Goal: Task Accomplishment & Management: Manage account settings

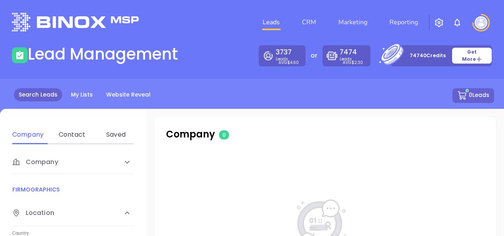
drag, startPoint x: 89, startPoint y: 4, endPoint x: 312, endPoint y: 3, distance: 223.6
click at [313, 3] on header "Leads CRM Marketing Reporting Financial Leads Leads" at bounding box center [252, 22] width 481 height 44
click at [77, 92] on link "My Lists" at bounding box center [81, 94] width 31 height 13
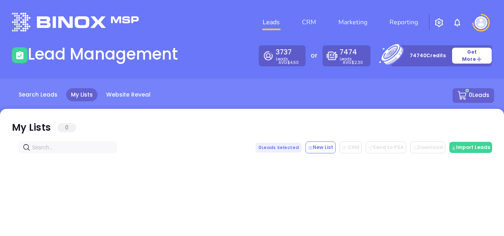
click at [30, 148] on icon at bounding box center [27, 147] width 8 height 8
paste input "[DOMAIN_NAME]"
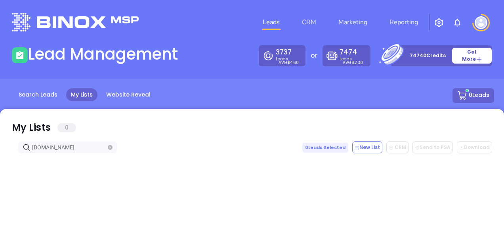
type input "[DOMAIN_NAME]"
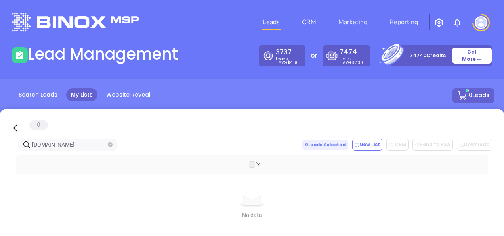
click at [113, 147] on span "[DOMAIN_NAME]" at bounding box center [67, 144] width 99 height 12
click at [112, 145] on icon "close-circle" at bounding box center [110, 144] width 5 height 5
paste input "[DOMAIN_NAME]"
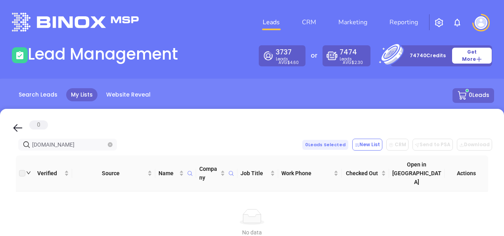
type input "[DOMAIN_NAME]"
click at [111, 146] on icon "close-circle" at bounding box center [110, 144] width 5 height 5
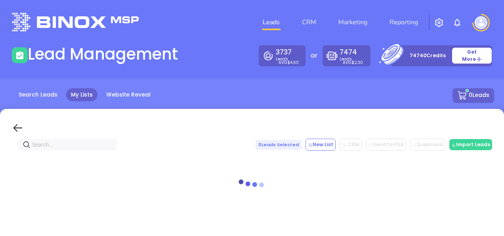
paste input "[PERSON_NAME] Agencies"
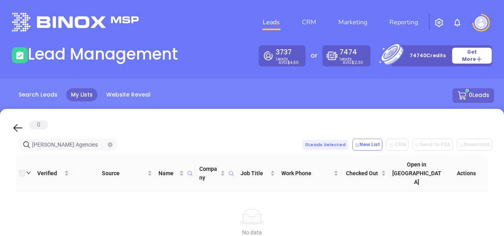
type input "[PERSON_NAME] Agencies"
click at [43, 94] on link "Search Leads" at bounding box center [38, 94] width 48 height 13
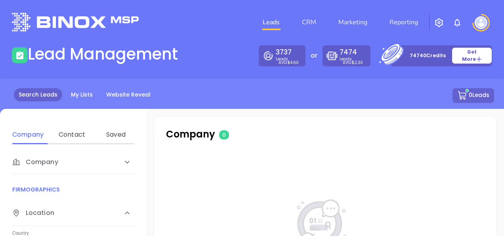
click at [75, 140] on div "Contact" at bounding box center [71, 134] width 31 height 19
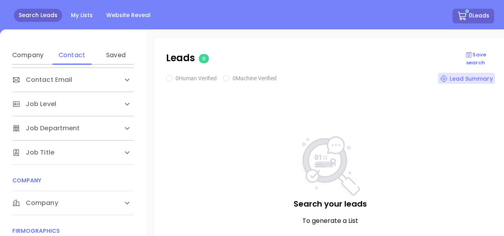
scroll to position [40, 0]
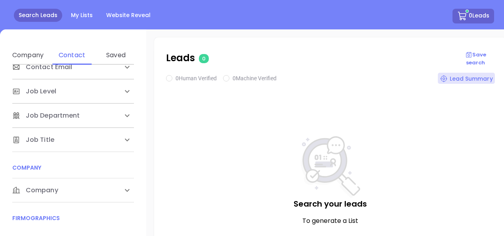
click at [56, 187] on span "Company" at bounding box center [35, 190] width 46 height 10
click at [75, 226] on div "Domain" at bounding box center [71, 220] width 31 height 19
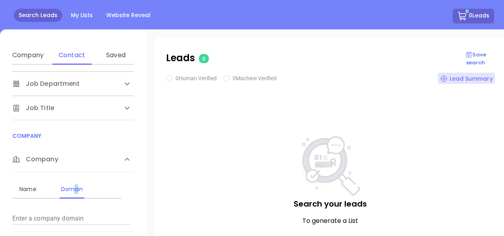
scroll to position [79, 0]
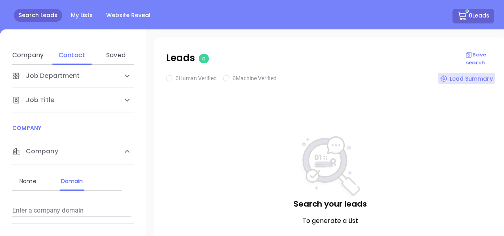
click at [43, 207] on input "Enter a company name" at bounding box center [71, 210] width 119 height 13
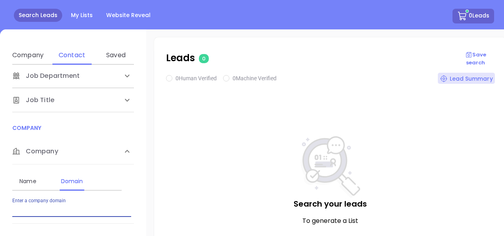
paste input "[DOMAIN_NAME]"
type input "[DOMAIN_NAME]"
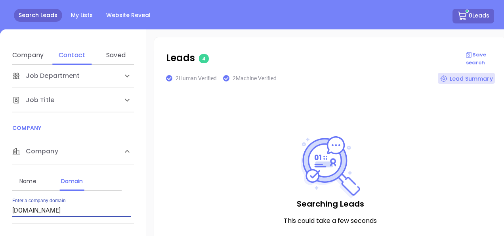
checkbox input "true"
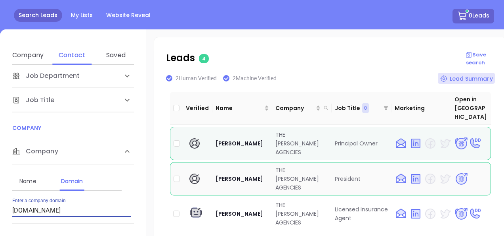
click at [455, 172] on img at bounding box center [462, 179] width 14 height 14
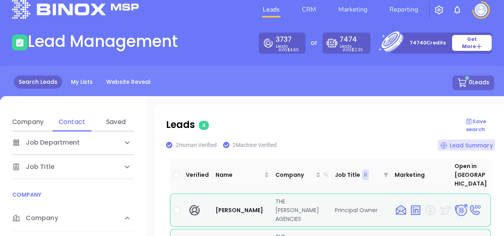
scroll to position [0, 0]
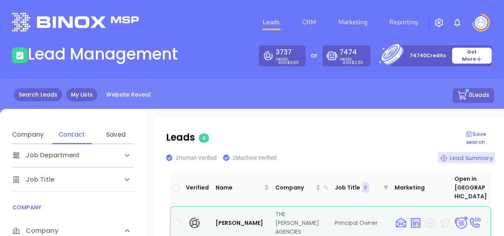
click at [71, 91] on link "My Lists" at bounding box center [81, 94] width 31 height 13
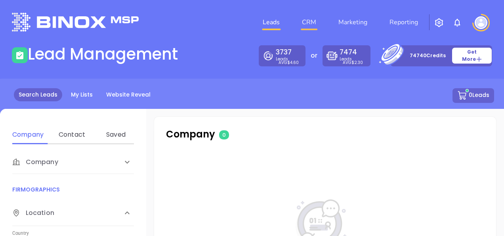
click at [316, 20] on link "CRM" at bounding box center [309, 22] width 21 height 16
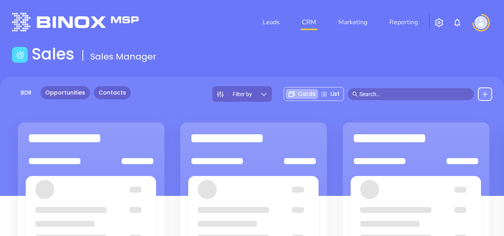
click at [109, 90] on link "Contacts" at bounding box center [112, 92] width 37 height 13
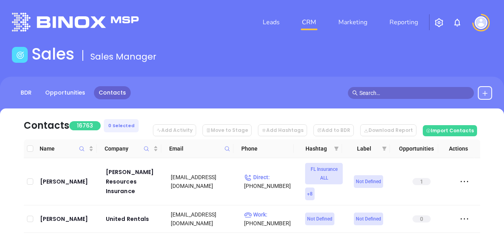
click at [226, 147] on icon at bounding box center [227, 149] width 6 height 6
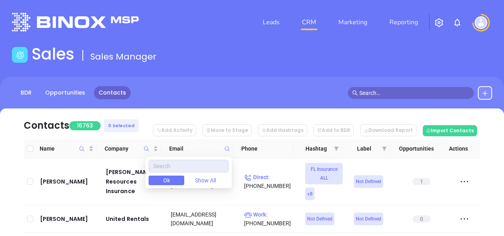
type input "[DOMAIN_NAME]"
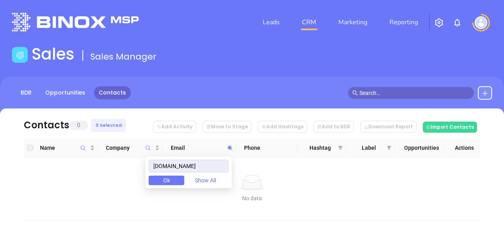
drag, startPoint x: 222, startPoint y: 165, endPoint x: 68, endPoint y: 170, distance: 153.9
click at [68, 170] on body "Leads CRM Marketing Reporting Financial Leads Leads Sales Sales Manager BDR Opp…" at bounding box center [252, 118] width 504 height 236
type input "[DOMAIN_NAME]"
drag, startPoint x: 219, startPoint y: 162, endPoint x: 131, endPoint y: 173, distance: 88.7
click at [131, 173] on body "Leads CRM Marketing Reporting Financial Leads Leads Sales Sales Manager BDR Opp…" at bounding box center [252, 118] width 504 height 236
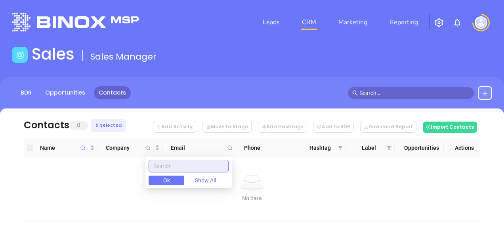
paste input "[DOMAIN_NAME]"
type input "[DOMAIN_NAME]"
drag, startPoint x: 212, startPoint y: 164, endPoint x: 141, endPoint y: 176, distance: 71.6
click at [141, 176] on body "Leads CRM Marketing Reporting Financial Leads Leads Sales Sales Manager BDR Opp…" at bounding box center [252, 118] width 504 height 236
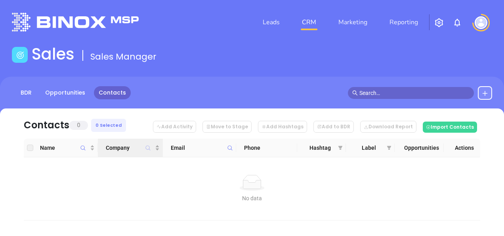
click at [148, 149] on icon "Company" at bounding box center [148, 148] width 6 height 6
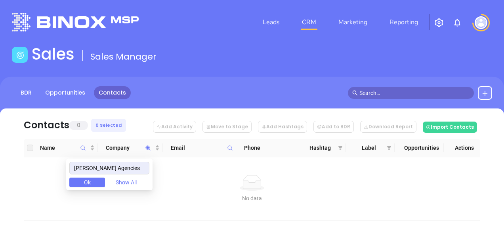
type input "[PERSON_NAME] Agencies"
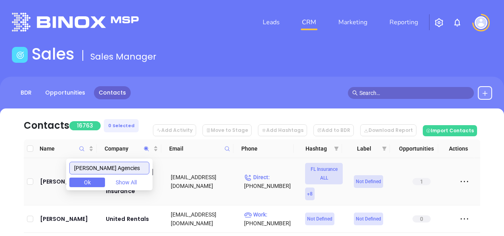
drag, startPoint x: 124, startPoint y: 166, endPoint x: 27, endPoint y: 191, distance: 100.0
click at [27, 191] on body "Leads CRM Marketing Reporting Financial Leads Leads Sales Sales Manager BDR Opp…" at bounding box center [252, 118] width 504 height 236
click at [225, 147] on icon at bounding box center [227, 148] width 5 height 5
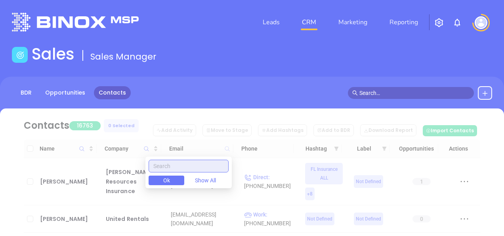
paste input "[DOMAIN_NAME]"
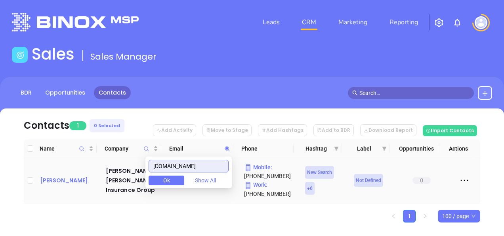
type input "[DOMAIN_NAME]"
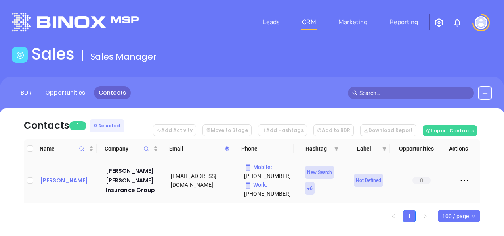
click at [52, 181] on div "[PERSON_NAME]" at bounding box center [67, 180] width 55 height 10
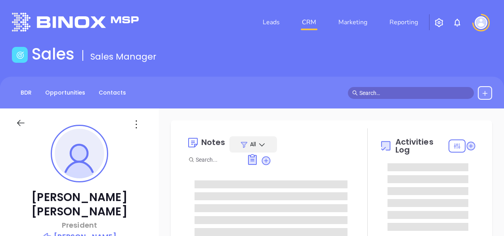
type input "[DATE]"
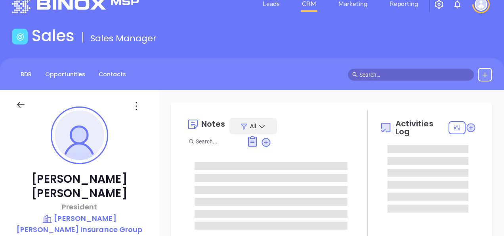
type input "[PERSON_NAME]"
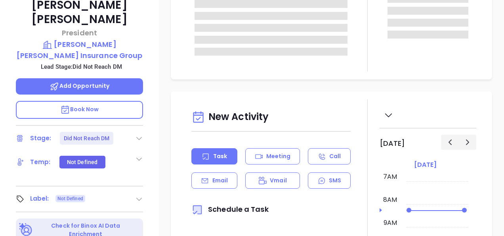
scroll to position [198, 0]
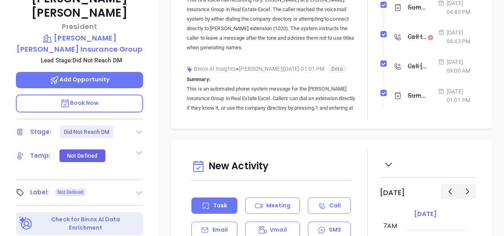
click at [136, 188] on icon at bounding box center [139, 192] width 8 height 8
click at [105, 208] on div "Prospect" at bounding box center [104, 214] width 23 height 13
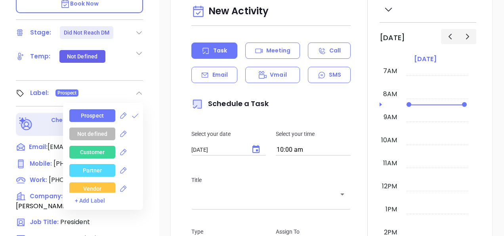
scroll to position [317, 0]
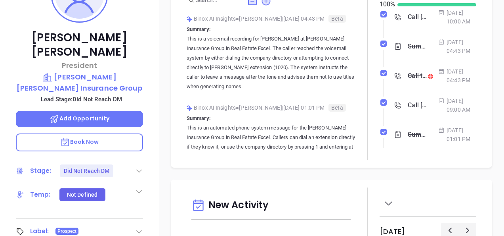
scroll to position [159, 0]
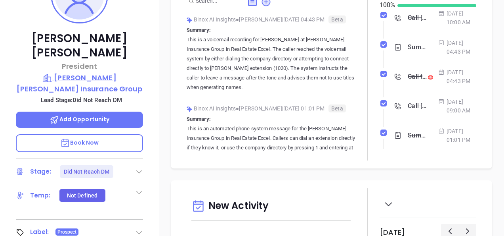
click at [77, 74] on p "[PERSON_NAME] [PERSON_NAME] Insurance Group" at bounding box center [79, 83] width 127 height 22
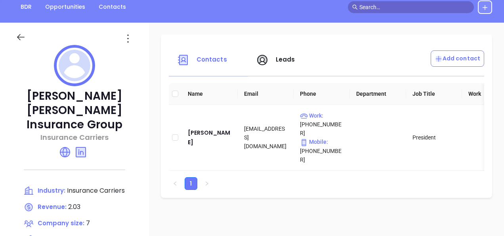
scroll to position [79, 0]
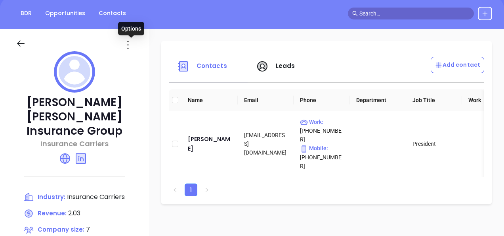
click at [129, 41] on icon at bounding box center [128, 44] width 13 height 13
click at [138, 71] on div "[PERSON_NAME] [PERSON_NAME] Insurance Group Insurance Carriers Industry: Insura…" at bounding box center [74, 197] width 149 height 337
click at [144, 63] on div "[PERSON_NAME] [PERSON_NAME] Insurance Group Insurance Carriers Industry: Insura…" at bounding box center [74, 197] width 149 height 337
click at [134, 46] on icon at bounding box center [128, 44] width 13 height 13
click at [141, 58] on div "Edit" at bounding box center [167, 60] width 72 height 9
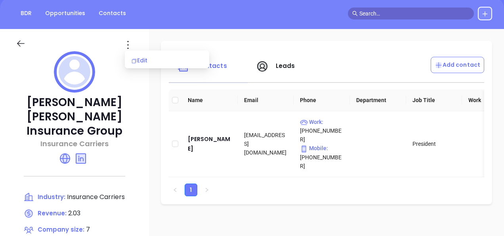
scroll to position [0, 0]
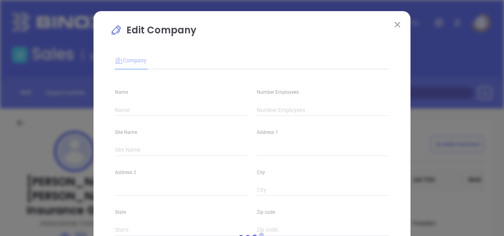
type input "[PERSON_NAME] [PERSON_NAME] Insurance Group"
type input "7"
type input "[PHONE_NUMBER]"
type input "Insurance Carriers"
type input "63"
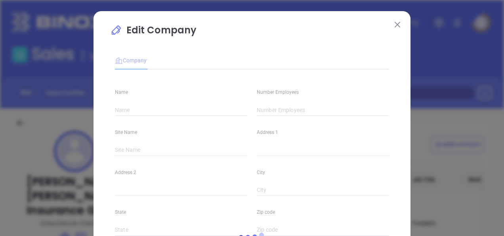
type input "[URL][DOMAIN_NAME]"
type input "Finance and Insurance"
type input "[DOMAIN_NAME][URL][PERSON_NAME]"
type input "2.03"
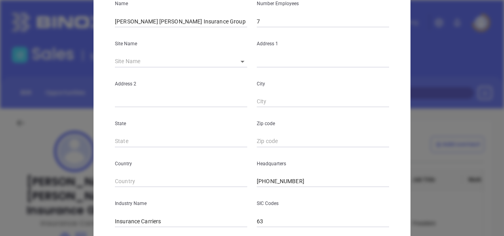
scroll to position [119, 0]
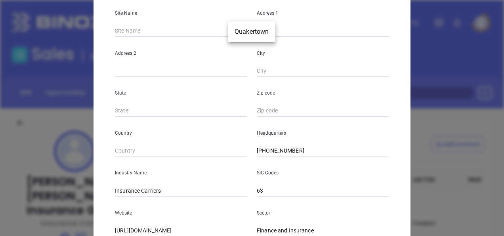
click at [237, 33] on body "Leads CRM Marketing Reporting Financial Leads Leads Sales Sales Manager BDR Opp…" at bounding box center [252, 118] width 504 height 236
click at [240, 33] on li "Quakertown" at bounding box center [251, 32] width 47 height 14
type input "Quakertown"
type input "[STREET_ADDRESS]"
type input "Quakertown"
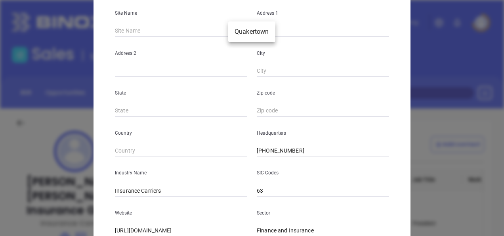
type input "PA"
type input "18951-1040"
type input "US"
type input "114219"
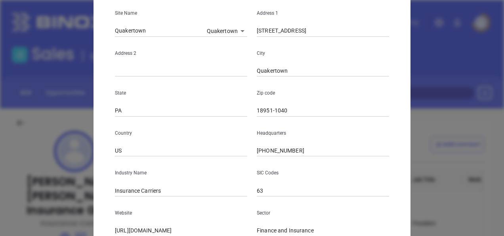
click at [288, 115] on input "18951-1040" at bounding box center [323, 111] width 132 height 12
type input "18951"
click at [223, 102] on div "State [US_STATE]" at bounding box center [181, 97] width 142 height 40
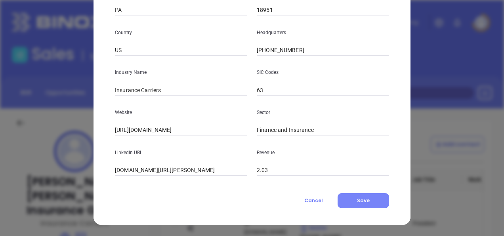
click at [368, 201] on button "Save" at bounding box center [364, 200] width 52 height 15
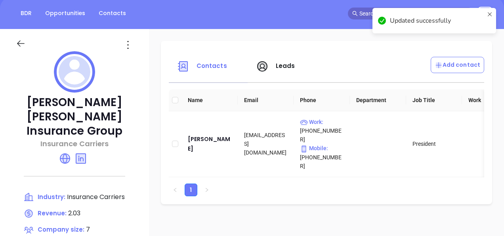
scroll to position [159, 0]
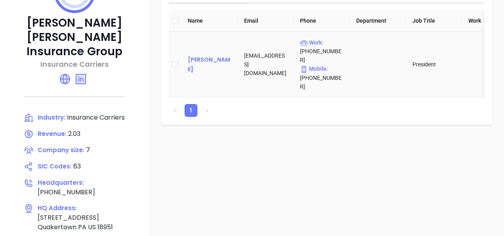
click at [198, 55] on div "[PERSON_NAME]" at bounding box center [210, 64] width 44 height 19
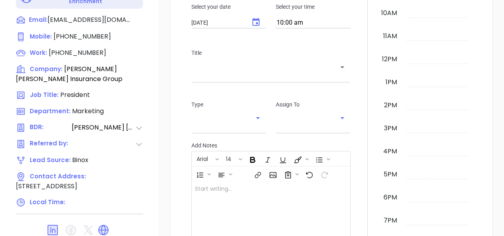
scroll to position [428, 0]
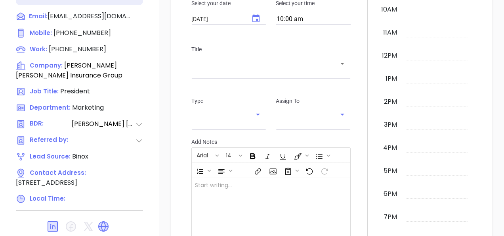
type input "[PERSON_NAME]"
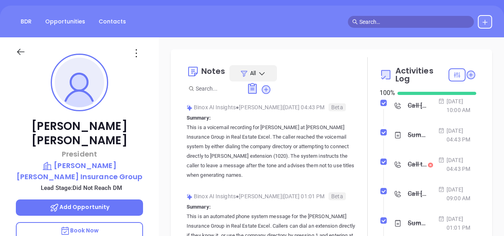
scroll to position [0, 0]
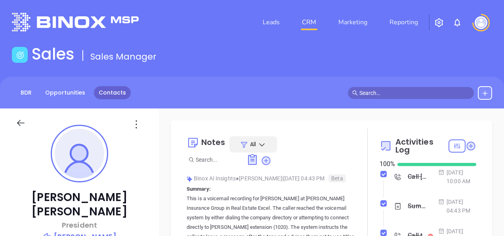
click at [120, 99] on link "Contacts" at bounding box center [112, 92] width 37 height 13
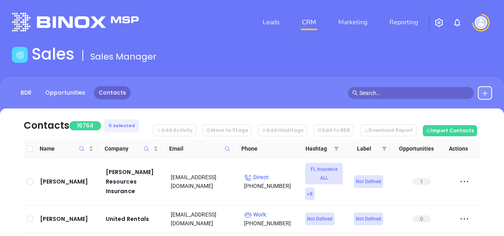
click at [228, 147] on icon at bounding box center [227, 149] width 6 height 6
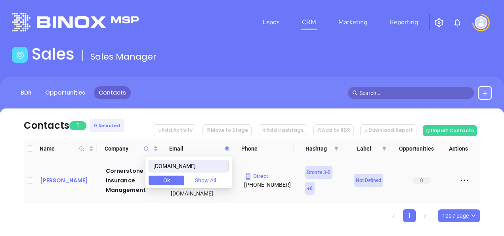
type input "[DOMAIN_NAME]"
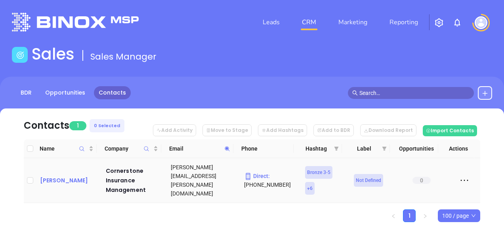
click at [59, 175] on div "[PERSON_NAME]" at bounding box center [67, 180] width 55 height 10
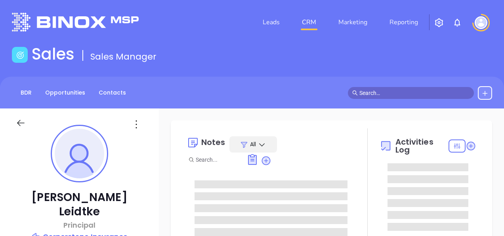
scroll to position [161, 0]
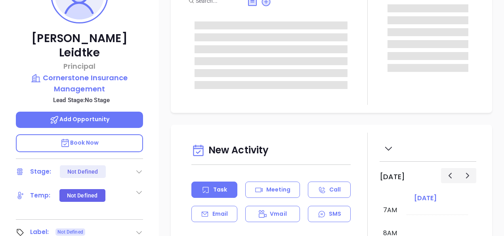
type input "[PERSON_NAME]"
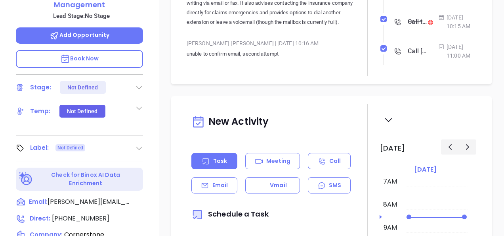
scroll to position [190, 0]
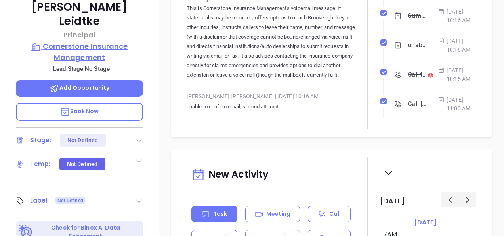
click at [100, 41] on p "Cornerstone Insurance Management" at bounding box center [79, 52] width 127 height 22
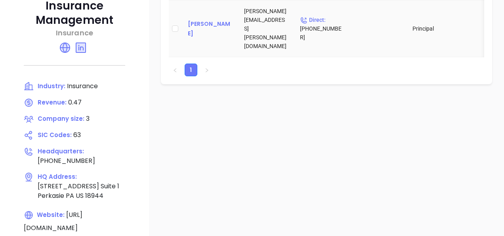
click at [201, 29] on td "[PERSON_NAME]" at bounding box center [210, 28] width 56 height 57
click at [204, 28] on div "[PERSON_NAME]" at bounding box center [210, 28] width 44 height 19
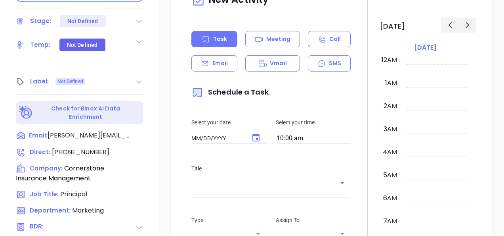
type input "[DATE]"
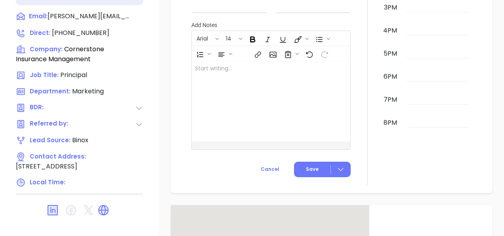
scroll to position [119, 0]
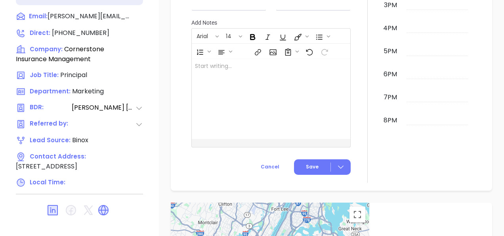
type input "[PERSON_NAME]"
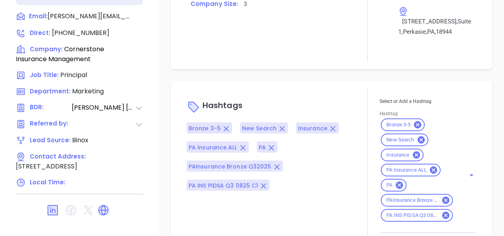
scroll to position [609, 0]
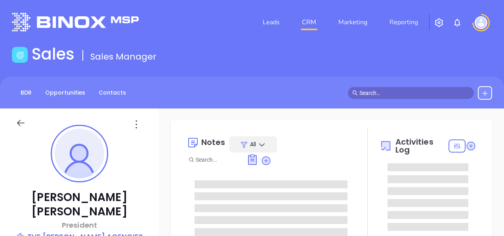
type input "[DATE]"
type input "Gissela Vargas"
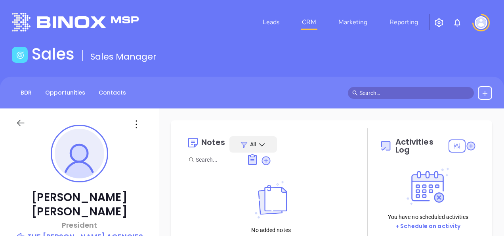
click at [99, 231] on p "THE LANDIS AGENCIES" at bounding box center [79, 236] width 127 height 11
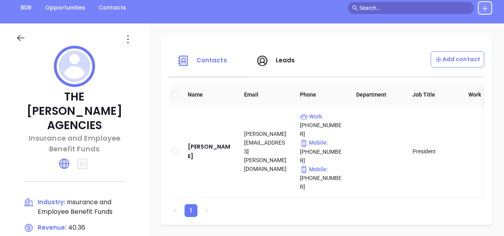
scroll to position [40, 0]
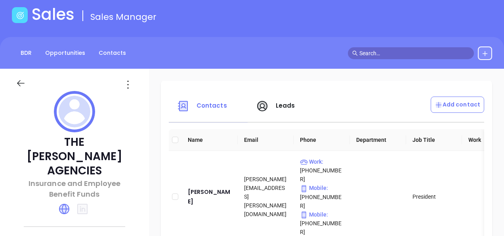
click at [127, 77] on div at bounding box center [74, 80] width 127 height 22
click at [128, 86] on icon at bounding box center [128, 84] width 13 height 13
click at [135, 103] on div "Edit" at bounding box center [164, 100] width 72 height 9
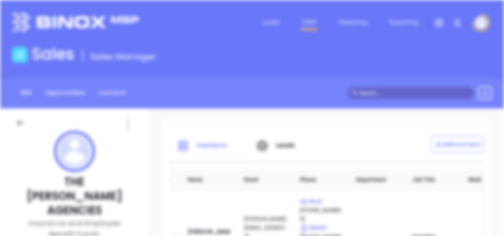
scroll to position [0, 0]
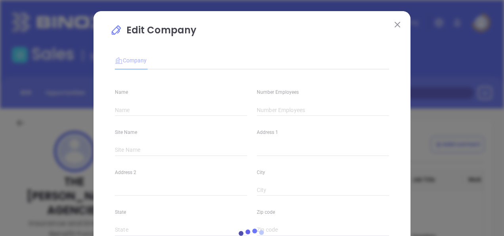
type input "THE LANDIS AGENCIES"
type input "337"
type input "Insurance and Employee Benefit Funds"
type input "63"
type input "[DOMAIN_NAME]"
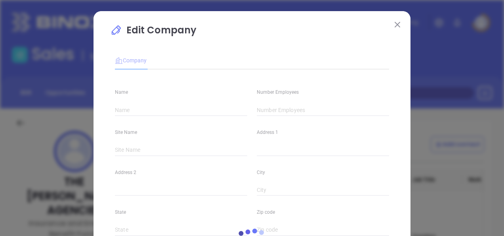
type input "Finance and Insurance"
type input "40.36"
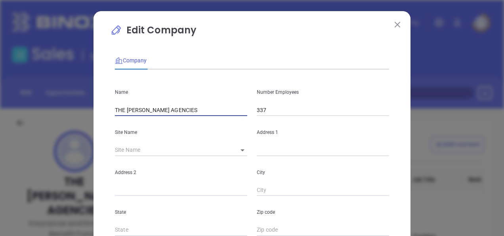
drag, startPoint x: 144, startPoint y: 112, endPoint x: 216, endPoint y: 134, distance: 75.6
click at [216, 134] on div "Name THE LANDIS AGENCIES Number Employees 337 Site Name ​ Address 1 Address 2 C…" at bounding box center [252, 235] width 274 height 319
drag, startPoint x: 142, startPoint y: 110, endPoint x: 69, endPoint y: 132, distance: 75.9
click at [72, 129] on div "Edit Company Company Name THE LANDIS Agencies Number Employees 337 Site Name ​ …" at bounding box center [252, 118] width 504 height 236
type input "The Landis Agencies"
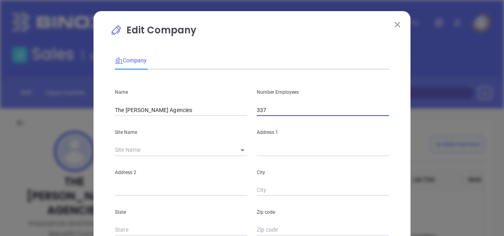
drag, startPoint x: 289, startPoint y: 109, endPoint x: 233, endPoint y: 122, distance: 57.7
click at [233, 121] on div "Name The Landis Agencies Number Employees 337 Site Name ​ Address 1 Address 2 C…" at bounding box center [252, 235] width 274 height 319
type input "12"
click at [273, 144] on div "Address 1" at bounding box center [323, 136] width 142 height 40
click at [268, 150] on input "text" at bounding box center [323, 150] width 132 height 12
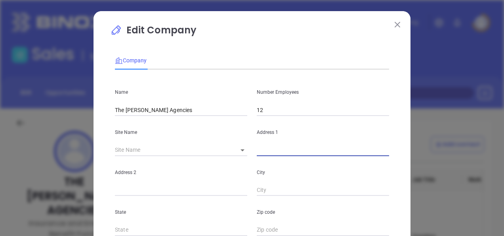
paste input "570 S. West End Blvd. Quakertown, PA 18951"
type input "570 S. West End Blvd. Quakertown, PA 18951"
click at [246, 160] on div "Address 2" at bounding box center [181, 176] width 142 height 40
click at [242, 153] on body "Leads CRM Marketing Reporting Financial Leads Leads Sales Sales Manager BDR Opp…" at bounding box center [252, 118] width 504 height 236
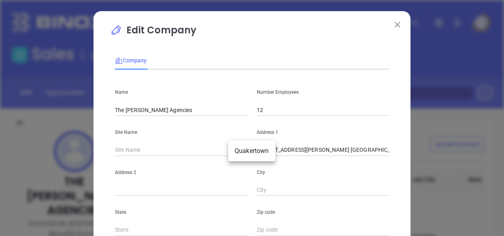
click at [235, 141] on ul "Quakertown" at bounding box center [251, 150] width 47 height 21
click at [237, 150] on li "Quakertown" at bounding box center [251, 151] width 47 height 14
type input "Quakertown"
type input "570 S West End Blvd"
type input "Quakertown"
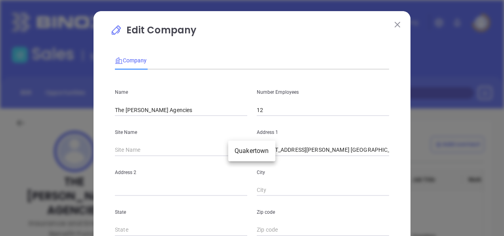
type input "PA"
type input "18951-1408"
type input "US"
type input "127105"
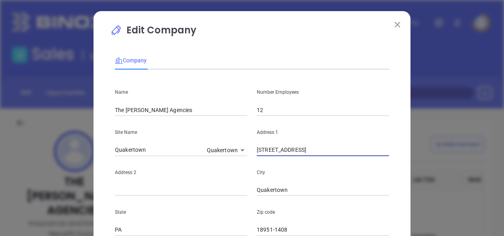
drag, startPoint x: 309, startPoint y: 146, endPoint x: 232, endPoint y: 165, distance: 79.6
click at [232, 165] on div "Name The Landis Agencies Number Employees 12 Site Name Quakertown Quakertown 12…" at bounding box center [252, 235] width 274 height 319
paste input "570 S. West End Blvd. Quakertown, PA 18951"
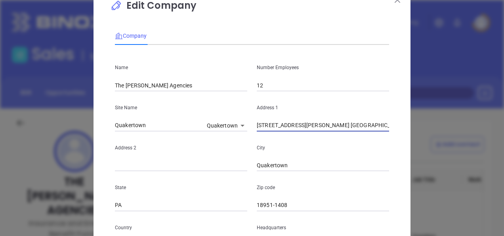
scroll to position [40, 0]
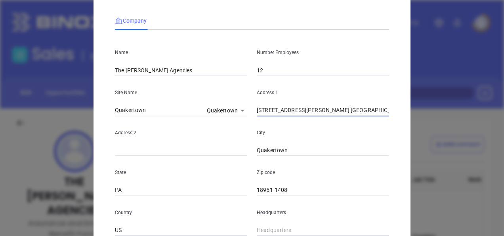
type input "570 S. West End Blvd. Quakertown, PA 18951"
click at [301, 193] on input "18951-1408" at bounding box center [323, 190] width 132 height 12
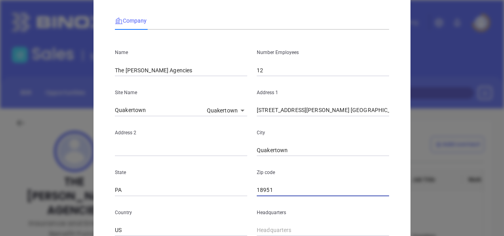
type input "18951"
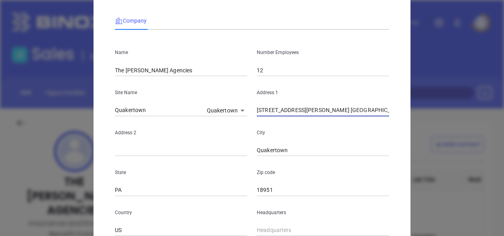
drag, startPoint x: 310, startPoint y: 110, endPoint x: 416, endPoint y: 130, distance: 107.7
click at [416, 130] on div "Edit Company Company Name The Landis Agencies Number Employees 12 Site Name Qua…" at bounding box center [252, 118] width 504 height 236
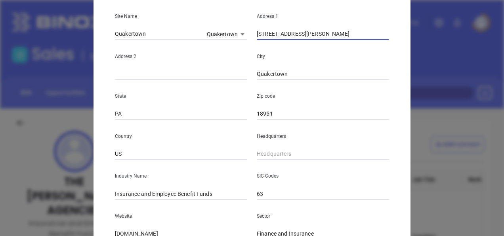
scroll to position [119, 0]
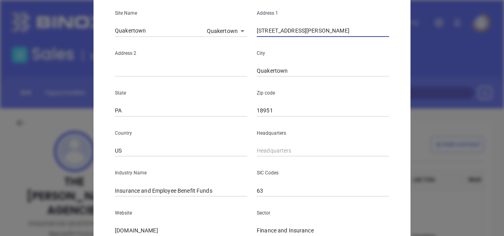
type input "570 S. West End Blvd."
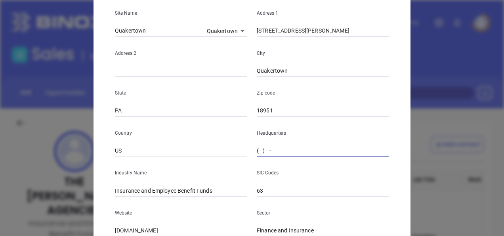
click at [300, 154] on input "( ) -" at bounding box center [323, 151] width 132 height 12
paste input "215) 536-5111"
type input "(215) 536-5111"
drag, startPoint x: 218, startPoint y: 193, endPoint x: 132, endPoint y: 210, distance: 87.8
click at [135, 213] on div "Name The Landis Agencies Number Employees 12 Site Name Quakertown Quakertown 12…" at bounding box center [252, 116] width 274 height 319
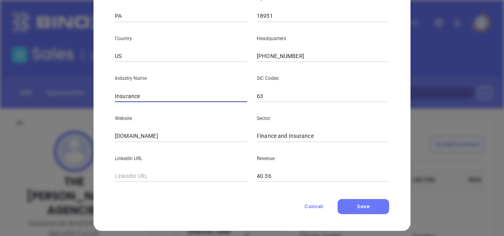
scroll to position [220, 0]
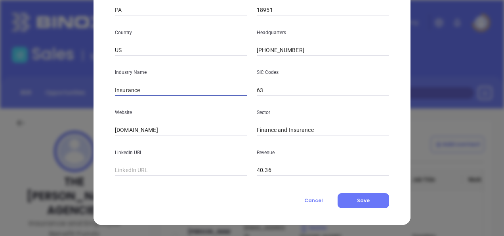
type input "Insurance"
click at [94, 146] on div "Edit Company Company Name The Landis Agencies Number Employees 12 Site Name Qua…" at bounding box center [252, 8] width 317 height 433
drag, startPoint x: 180, startPoint y: 137, endPoint x: 40, endPoint y: 144, distance: 139.4
click at [40, 144] on div "Edit Company Company Name The Landis Agencies Number Employees 12 Site Name Qua…" at bounding box center [252, 118] width 504 height 236
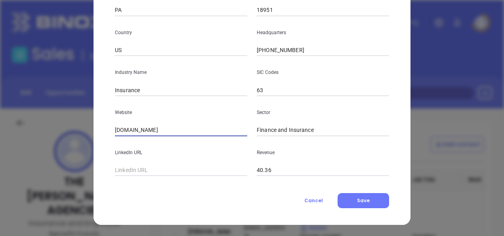
drag, startPoint x: 178, startPoint y: 134, endPoint x: 97, endPoint y: 157, distance: 84.2
click at [97, 157] on div "Edit Company Company Name The Landis Agencies Number Employees 12 Site Name Qua…" at bounding box center [252, 8] width 317 height 433
paste input "https://landisagencies.com/"
type input "https://landisagencies.com/"
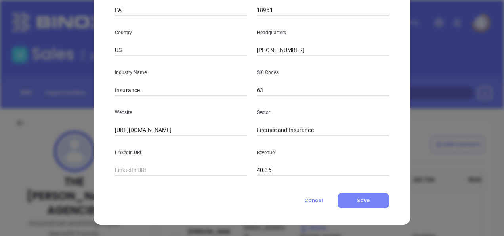
click at [349, 207] on button "Save" at bounding box center [364, 200] width 52 height 15
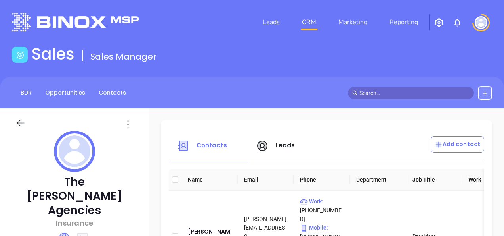
scroll to position [159, 0]
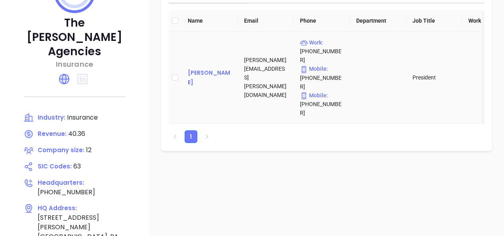
click at [192, 68] on div "Aaron Landis" at bounding box center [210, 77] width 44 height 19
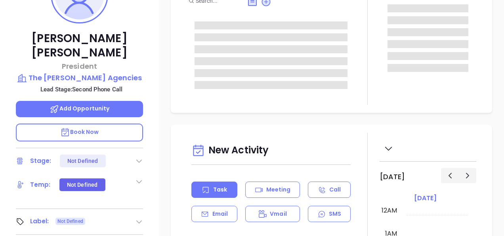
type input "[DATE]"
type input "[PERSON_NAME]"
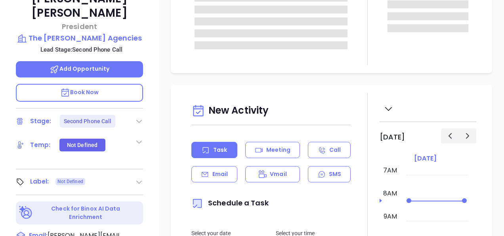
click at [141, 178] on icon at bounding box center [139, 182] width 8 height 8
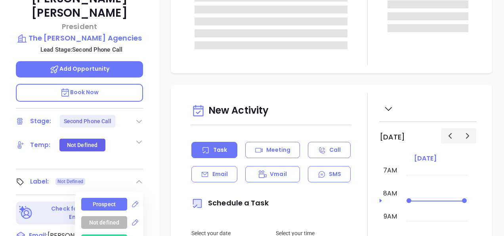
click at [118, 197] on div "Prospect" at bounding box center [104, 203] width 46 height 13
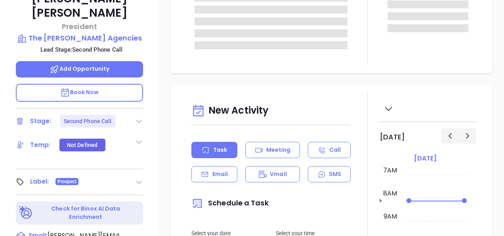
click at [144, 111] on div "Aaron Landis President The Landis Agencies Lead Stage: Second Phone Call Add Op…" at bounding box center [79, 57] width 159 height 295
click at [136, 115] on div "Stage: Second Phone Call" at bounding box center [79, 121] width 127 height 13
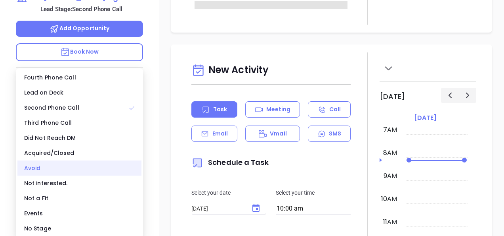
scroll to position [278, 0]
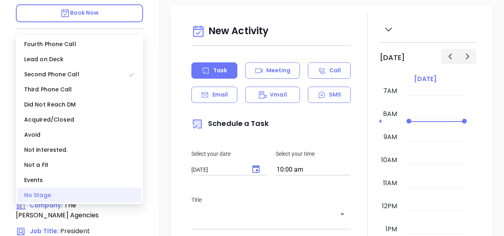
click at [48, 193] on div "No Stage" at bounding box center [79, 194] width 124 height 15
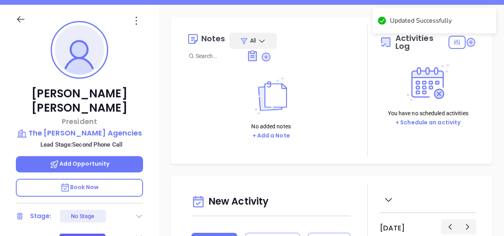
scroll to position [79, 0]
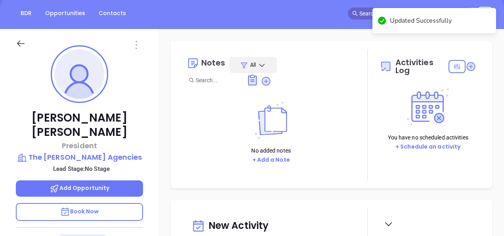
click at [136, 48] on icon at bounding box center [136, 44] width 13 height 13
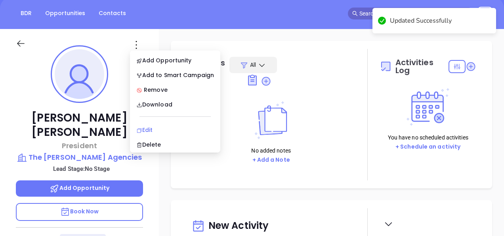
click at [157, 130] on div "Edit" at bounding box center [175, 129] width 78 height 9
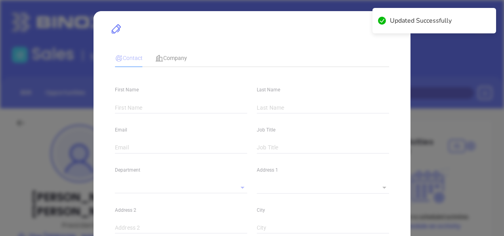
type input "Aaron"
type input "Landis"
type input "aaron.landis@landisagencies.com"
type input "President"
type textarea "570 S. West End Blvd. Quakertown, PA 18951"
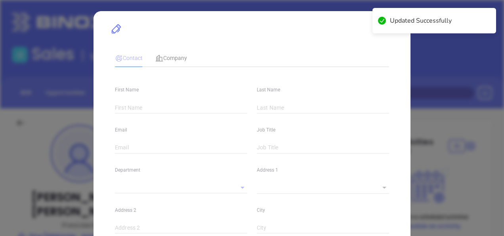
type input "1"
type input "linkedin.com/in/aaron-landis-8a7908122"
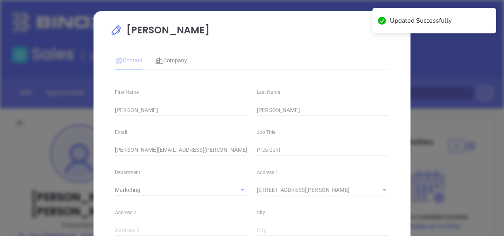
type input "Marketing"
type input "Website Reveal"
type input "undefined undefined"
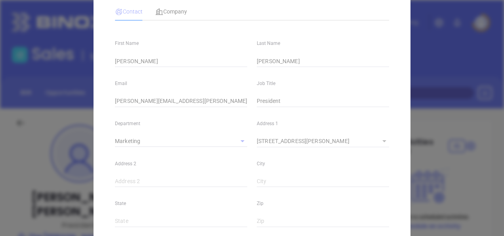
scroll to position [79, 0]
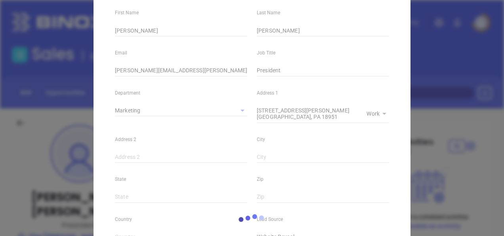
type input "(215) 536-6846"
type input "1"
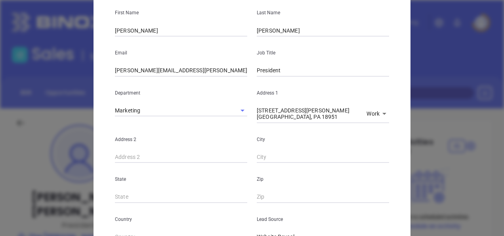
drag, startPoint x: 295, startPoint y: 121, endPoint x: 264, endPoint y: 118, distance: 31.0
click at [264, 118] on div "570 S. West End Blvd. Quakertown, PA 18951 x Work 1" at bounding box center [323, 114] width 132 height 18
drag, startPoint x: 277, startPoint y: 115, endPoint x: 240, endPoint y: 103, distance: 38.9
click at [242, 103] on div "Department Marketing Address 1 570 S. West End Blvd. Quakertown, PA 18951 x Wor…" at bounding box center [252, 100] width 284 height 46
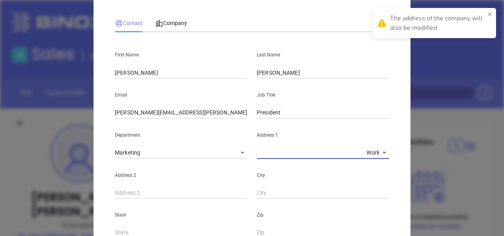
scroll to position [0, 0]
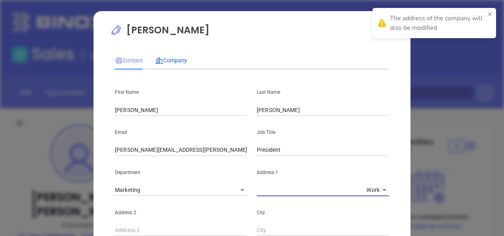
click at [169, 56] on div "Company" at bounding box center [171, 60] width 32 height 9
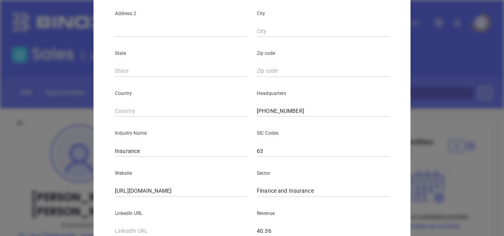
scroll to position [79, 0]
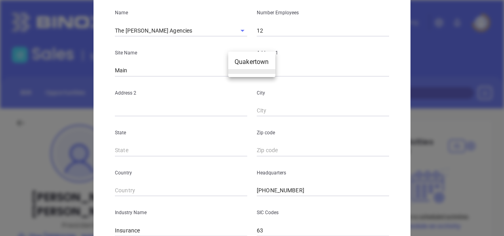
click at [237, 69] on body "Leads CRM Marketing Reporting Financial Leads Leads Sales Sales Manager BDR Opp…" at bounding box center [252, 118] width 504 height 236
click at [246, 63] on li "Quakertown" at bounding box center [251, 62] width 47 height 14
type input "Quakertown"
type input "127105"
type input "570 S. West End Blvd."
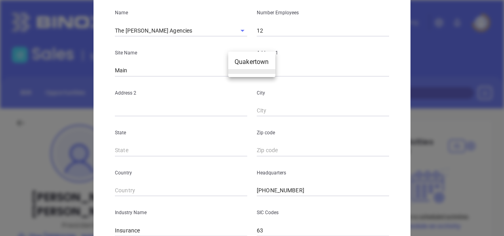
type input "Quakertown"
type input "PA"
type input "18951"
type input "US"
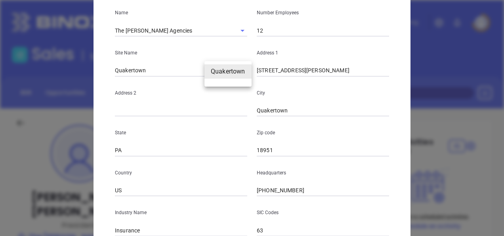
click at [237, 69] on body "Leads CRM Marketing Reporting Financial Leads Leads Sales Sales Manager BDR Opp…" at bounding box center [252, 118] width 504 height 236
click at [238, 81] on li at bounding box center [228, 81] width 47 height 5
type input "Main"
type input "127106"
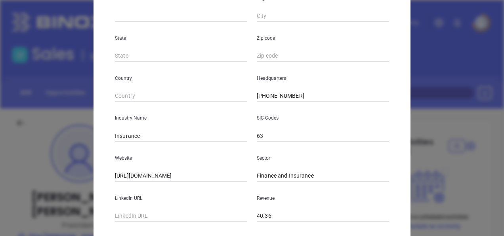
scroll to position [220, 0]
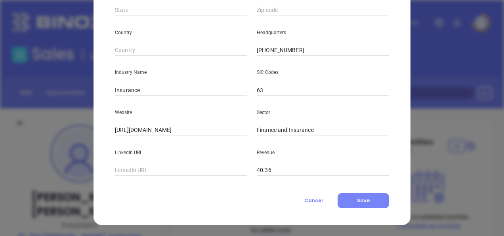
click at [366, 202] on span "Save" at bounding box center [363, 200] width 13 height 7
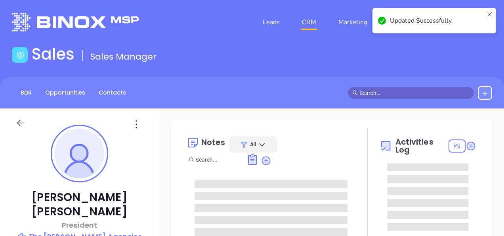
click at [184, 235] on html "Leads CRM Marketing Reporting Financial Leads Leads Sales Sales Manager BDR Opp…" at bounding box center [252, 118] width 504 height 236
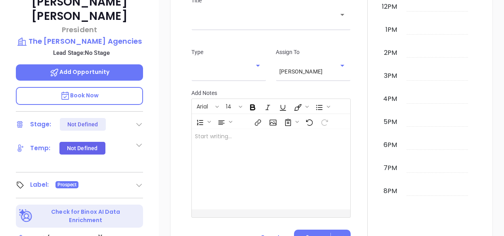
scroll to position [190, 0]
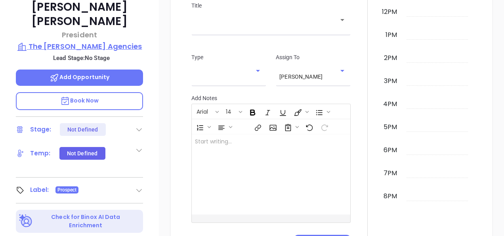
click at [74, 41] on p "The Landis Agencies" at bounding box center [79, 46] width 127 height 11
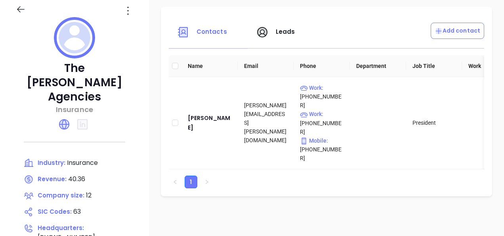
scroll to position [111, 0]
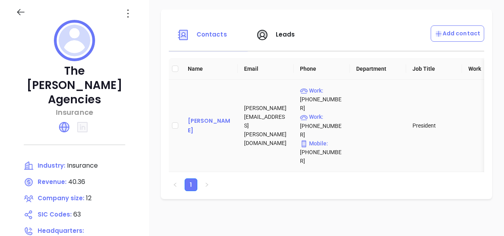
click at [202, 116] on div "Aaron Landis" at bounding box center [210, 125] width 44 height 19
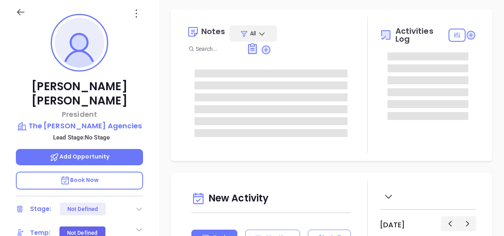
type input "[DATE]"
type input "[PERSON_NAME]"
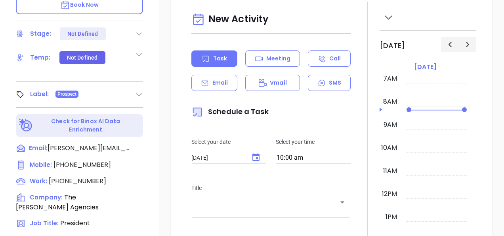
scroll to position [150, 0]
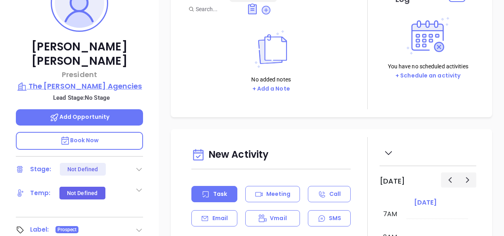
click at [102, 80] on p "The Landis Agencies" at bounding box center [79, 85] width 127 height 11
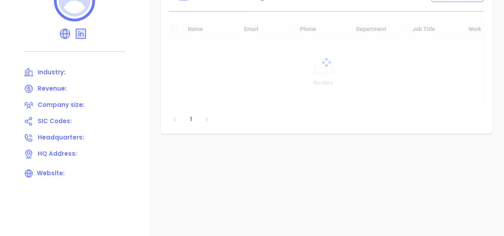
scroll to position [31, 0]
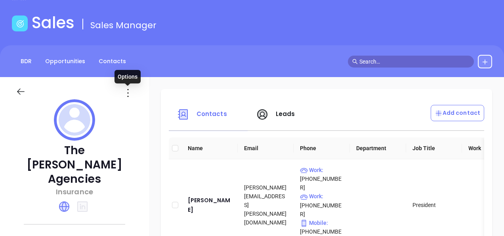
click at [130, 94] on icon at bounding box center [128, 92] width 13 height 13
click at [143, 112] on div "Edit" at bounding box center [164, 108] width 72 height 9
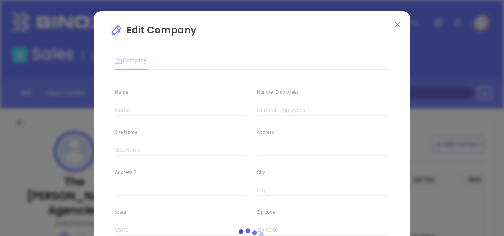
type input "The Landis Agencies"
type input "12"
type input "Main"
type input "(215) 536-5111"
type input "Insurance"
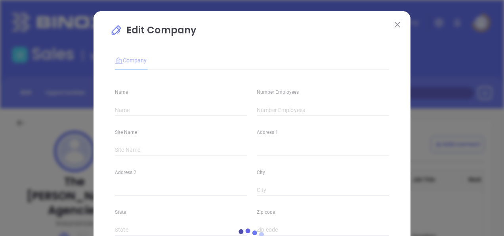
type input "63"
type input "https://landisagencies.com/"
type input "Finance and Insurance"
type input "40.36"
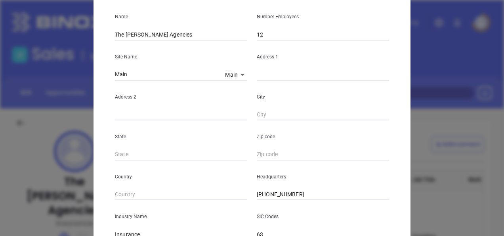
scroll to position [79, 0]
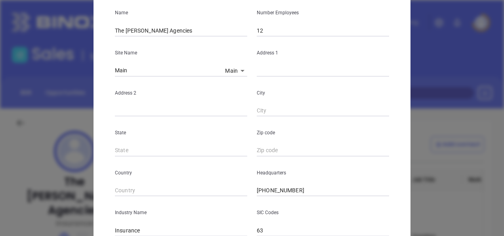
click at [239, 67] on body "Leads CRM Marketing Reporting Financial Leads Leads Sales Sales Manager BDR Opp…" at bounding box center [252, 118] width 504 height 236
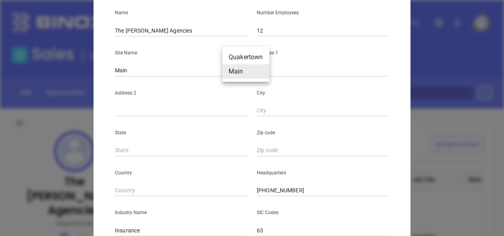
drag, startPoint x: 147, startPoint y: 65, endPoint x: 121, endPoint y: 74, distance: 27.7
click at [128, 74] on div at bounding box center [252, 118] width 504 height 236
click at [232, 76] on body "Leads CRM Marketing Reporting Financial Leads Leads Sales Sales Manager BDR Opp…" at bounding box center [252, 118] width 504 height 236
click at [234, 52] on li "Quakertown" at bounding box center [245, 57] width 47 height 14
type input "Quakertown"
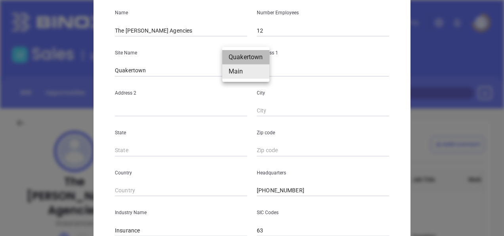
type input "570 S. West End Blvd."
type input "Quakertown"
type input "PA"
type input "18951"
type input "US"
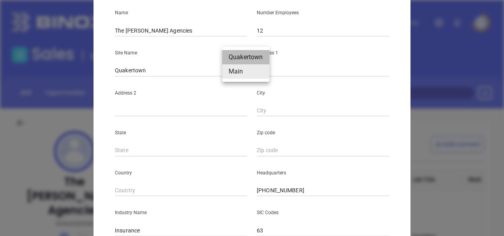
type input "127105"
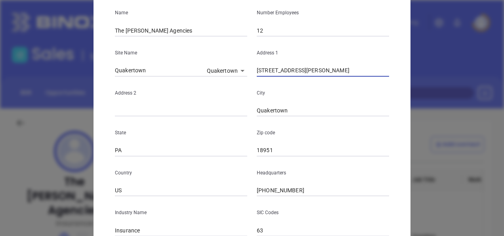
drag, startPoint x: 322, startPoint y: 71, endPoint x: 235, endPoint y: 94, distance: 90.7
click at [235, 94] on div "Name The Landis Agencies Number Employees 12 Site Name Quakertown Quakertown 12…" at bounding box center [252, 155] width 274 height 319
type input "F"
click at [211, 68] on body "Leads CRM Marketing Reporting Financial Leads Leads Sales Sales Manager BDR Opp…" at bounding box center [252, 118] width 504 height 236
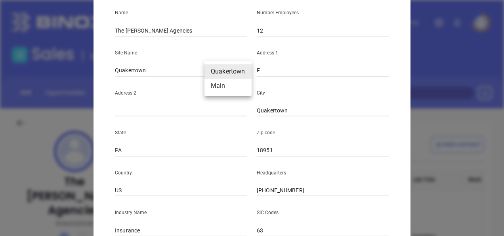
click at [216, 86] on li "Main" at bounding box center [228, 86] width 47 height 14
type input "Main"
type input "127106"
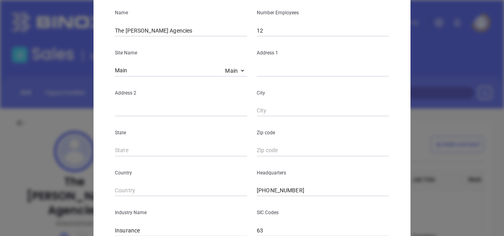
click at [285, 68] on input "text" at bounding box center [323, 71] width 132 height 12
paste input "https://landisagencies.com/"
type input "https://landisagencies.com/"
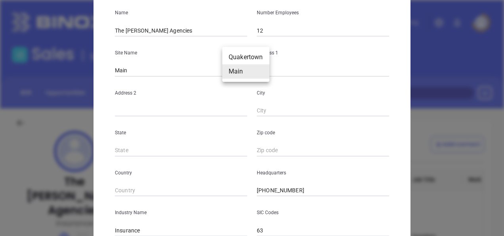
click at [234, 74] on body "Leads CRM Marketing Reporting Financial Leads Leads Sales Sales Manager BDR Opp…" at bounding box center [252, 118] width 504 height 236
click at [234, 53] on li "Quakertown" at bounding box center [245, 57] width 47 height 14
type input "Quakertown"
type input "F"
type input "Quakertown"
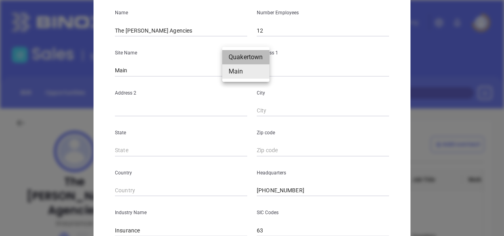
type input "PA"
type input "18951"
type input "US"
type input "127105"
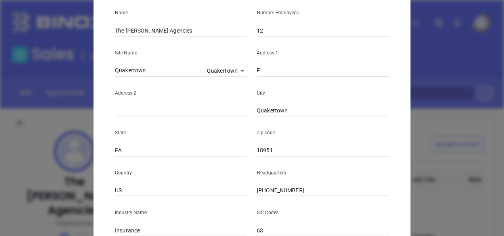
click at [277, 73] on input "F" at bounding box center [323, 71] width 132 height 12
paste input "570 S. West End Blvd."
type input "570 S. West End Blvd."
click at [233, 72] on body "Leads CRM Marketing Reporting Financial Leads Leads Sales Sales Manager BDR Opp…" at bounding box center [252, 118] width 504 height 236
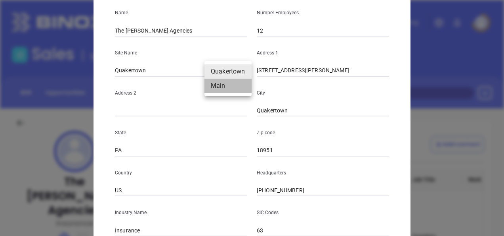
click at [226, 86] on li "Main" at bounding box center [228, 86] width 47 height 14
type input "Main"
type input "127106"
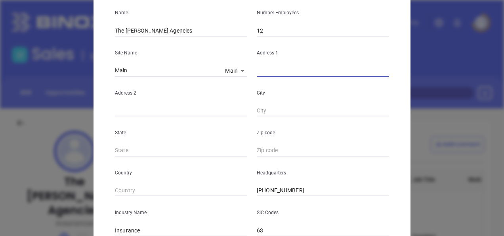
click at [288, 67] on input "text" at bounding box center [323, 71] width 132 height 12
paste input "570 S. West End Blvd. Quakertown, PA 18951"
drag, startPoint x: 351, startPoint y: 72, endPoint x: 367, endPoint y: 74, distance: 16.0
click at [367, 74] on input "570 S. West End Blvd. Quakertown, PA 18951" at bounding box center [323, 71] width 132 height 12
type input "570 S. West End Blvd. Quakertown, PA 18951"
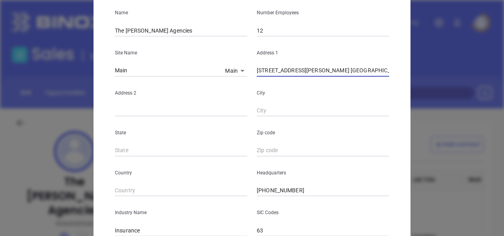
click at [276, 152] on input "text" at bounding box center [323, 150] width 132 height 12
paste input "18951"
type input "18951"
click at [148, 146] on input "text" at bounding box center [181, 150] width 132 height 12
type input "O"
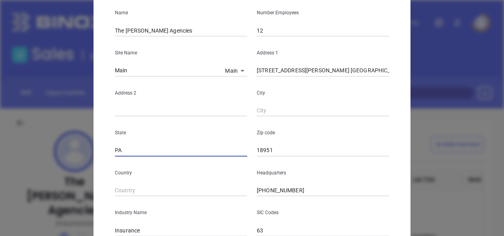
type input "PA"
drag, startPoint x: 311, startPoint y: 71, endPoint x: 339, endPoint y: 77, distance: 28.1
click at [339, 77] on div "Name The Landis Agencies Number Employees 12 Site Name Main Main 127106 Address…" at bounding box center [252, 155] width 274 height 319
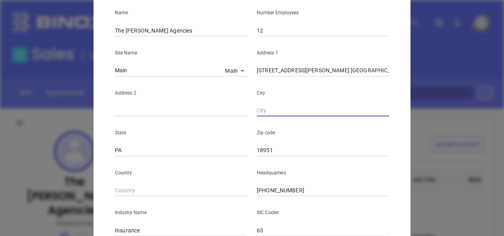
click at [272, 109] on input "text" at bounding box center [323, 111] width 132 height 12
paste input "Quakertown"
type input "Quakertown"
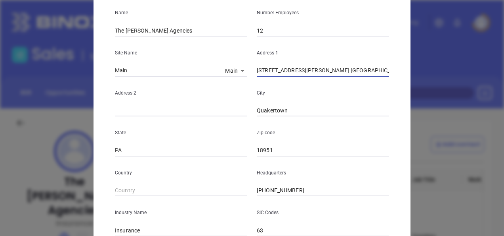
drag, startPoint x: 334, startPoint y: 72, endPoint x: 378, endPoint y: 76, distance: 44.5
click at [378, 75] on input "570 S. West End Blvd. Quakertown, PA 18951" at bounding box center [323, 71] width 132 height 12
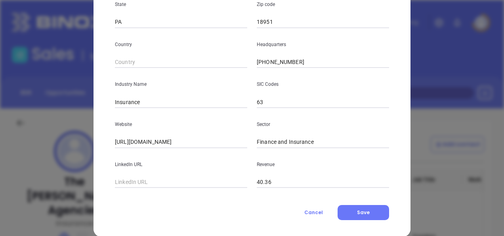
scroll to position [220, 0]
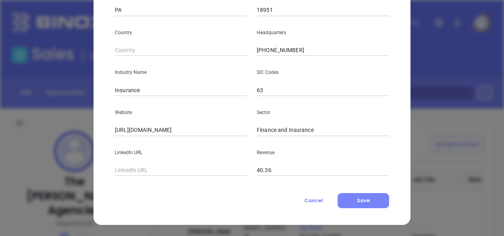
type input "570 S. West End Blvd."
click at [358, 199] on span "Save" at bounding box center [363, 200] width 13 height 7
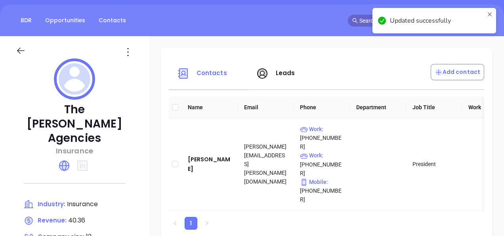
scroll to position [119, 0]
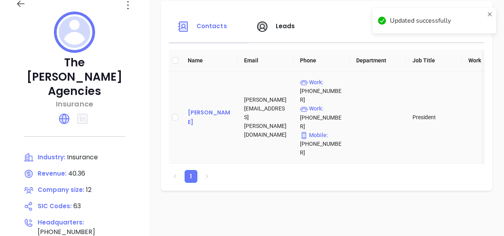
click at [203, 107] on div "Aaron Landis" at bounding box center [210, 116] width 44 height 19
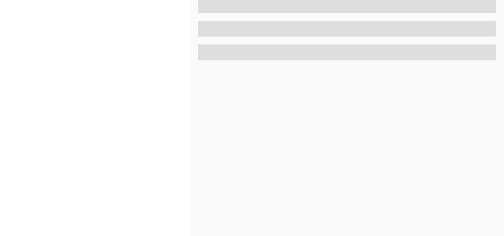
scroll to position [428, 0]
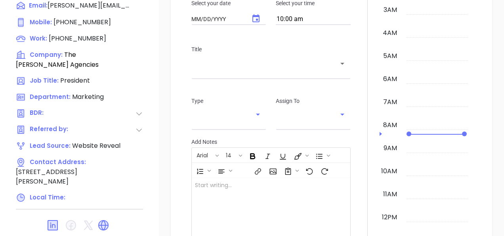
type input "[DATE]"
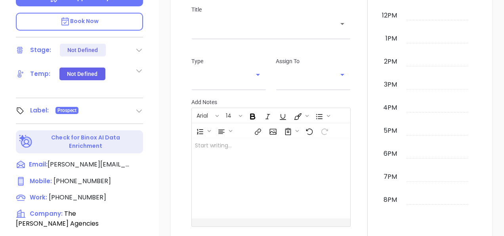
type input "[PERSON_NAME]"
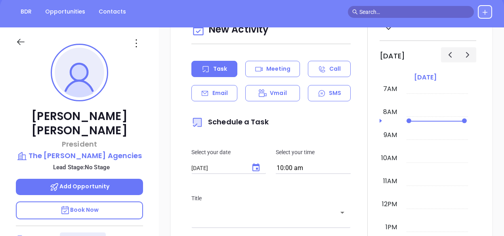
scroll to position [31, 0]
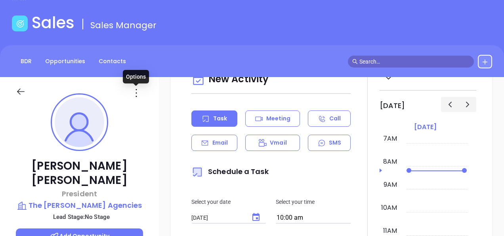
click at [132, 92] on icon at bounding box center [136, 92] width 13 height 13
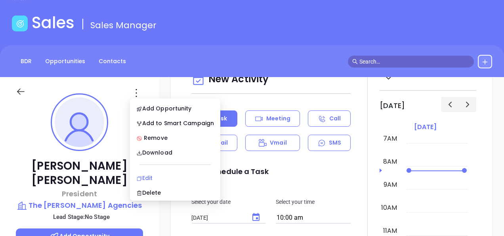
click at [146, 172] on li "Edit" at bounding box center [175, 177] width 87 height 17
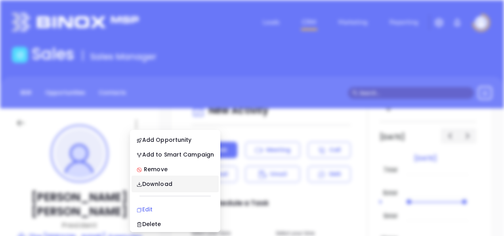
scroll to position [0, 0]
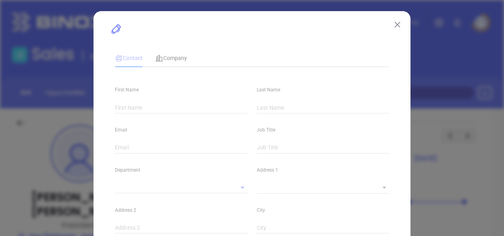
type input "Aaron"
type input "Landis"
type input "aaron.landis@landisagencies.com"
type input "President"
type textarea "570 S. West End Blvd."
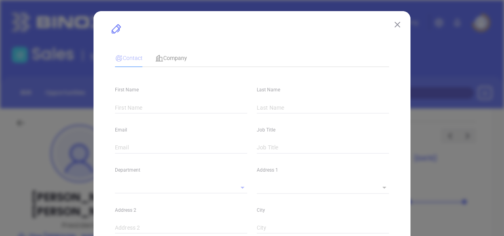
type input "1"
type input "Quakertown"
type input "PA"
type input "18951"
type input "linkedin.com/in/aaron-landis-8a7908122"
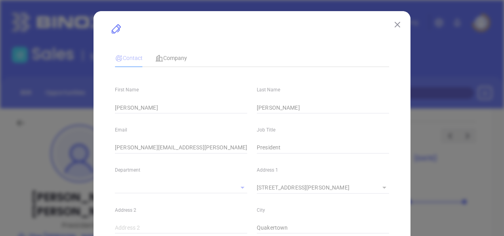
type input "Marketing"
type input "Website Reveal"
type input "undefined undefined"
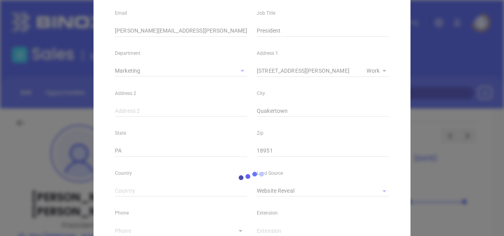
scroll to position [198, 0]
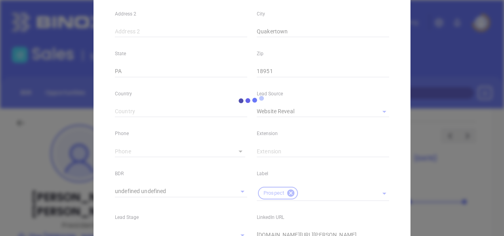
type input "(215) 536-6846"
type input "1"
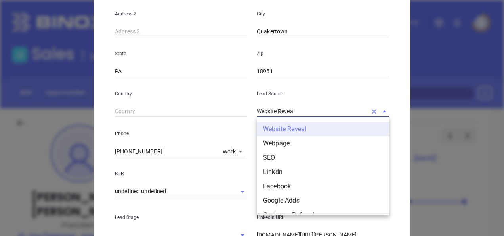
drag, startPoint x: 307, startPoint y: 117, endPoint x: 216, endPoint y: 133, distance: 91.8
click at [216, 133] on div "First Name Aaron Last Name Landis Email aaron.landis@landisagencies.com Job Tit…" at bounding box center [252, 98] width 274 height 443
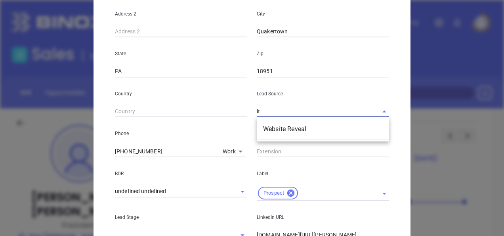
type input "i"
click at [335, 124] on li "Other" at bounding box center [323, 129] width 132 height 14
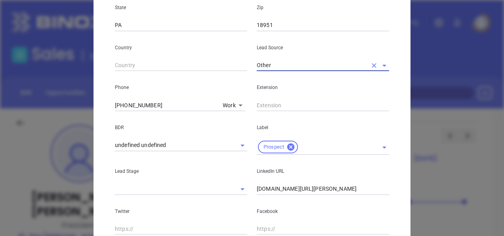
scroll to position [278, 0]
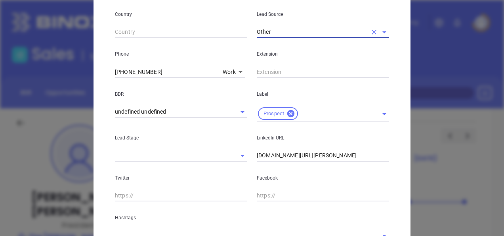
type input "Other"
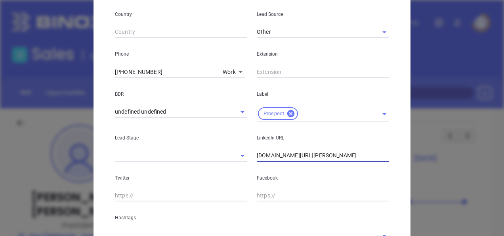
click at [257, 156] on input "linkedin.com/in/aaron-landis-8a7908122" at bounding box center [323, 155] width 132 height 12
click at [267, 157] on input "wwwlinkedin.com/in/aaron-landis-8a7908122" at bounding box center [323, 155] width 132 height 12
click at [266, 157] on input "wwwlinkedin.com/in/aaron-landis-8a7908122" at bounding box center [323, 155] width 132 height 12
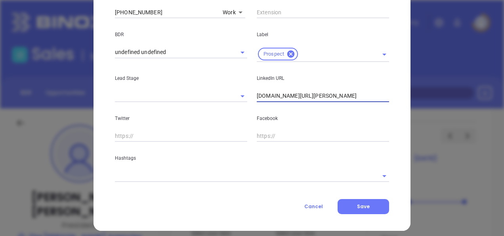
scroll to position [343, 0]
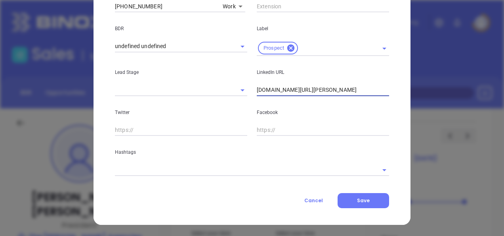
type input "www.linkedin.com/in/aaron-landis-8a7908122"
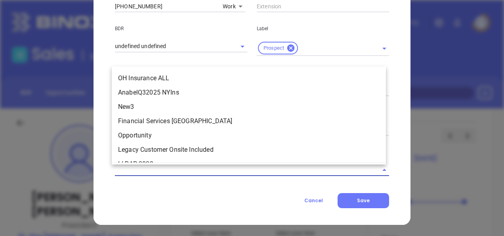
click at [167, 171] on input "text" at bounding box center [241, 169] width 252 height 11
type input "l"
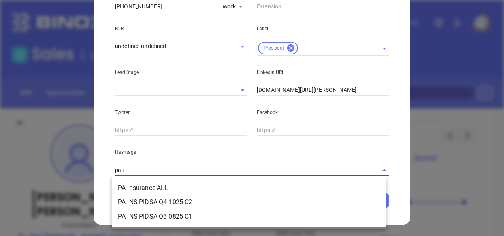
type input "pa in"
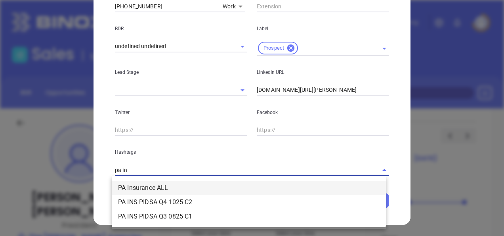
click at [163, 185] on li "PA Insurance ALL" at bounding box center [249, 187] width 274 height 14
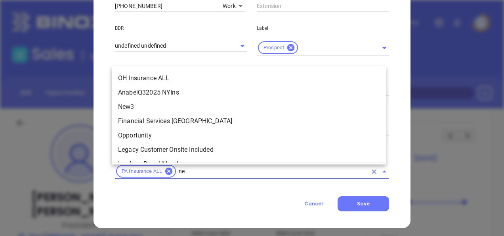
scroll to position [0, 0]
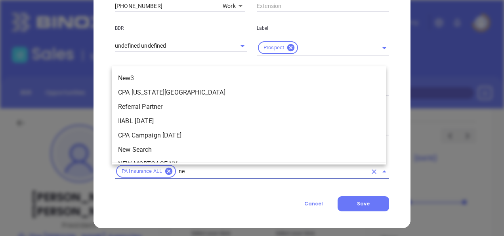
type input "new"
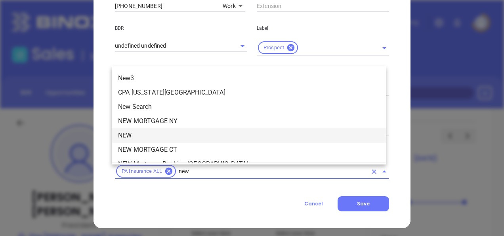
click at [158, 134] on li "NEW" at bounding box center [249, 135] width 274 height 14
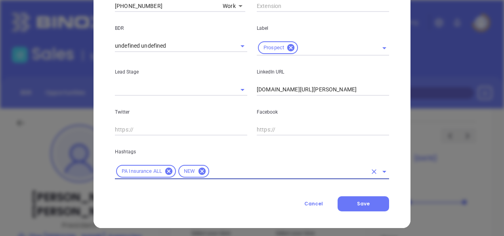
type input "o"
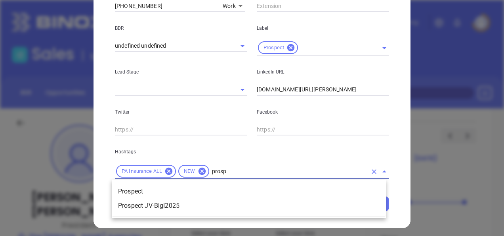
type input "prospe"
click at [128, 188] on li "Prospect" at bounding box center [249, 191] width 274 height 14
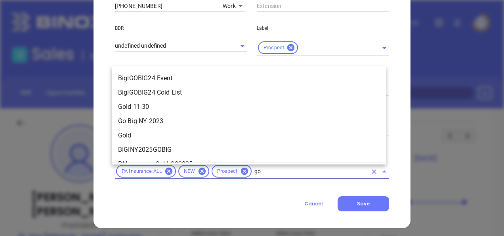
type input "gol"
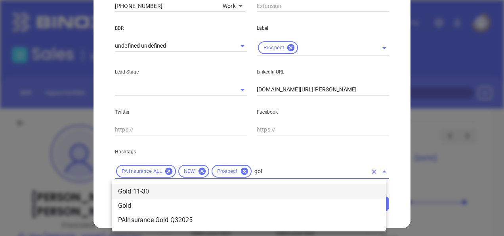
click at [268, 193] on li "Gold 11-30" at bounding box center [249, 191] width 274 height 14
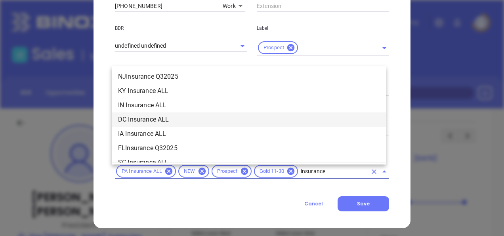
scroll to position [940, 0]
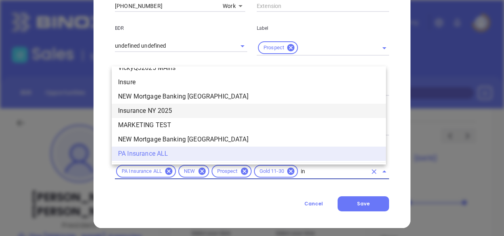
type input "i"
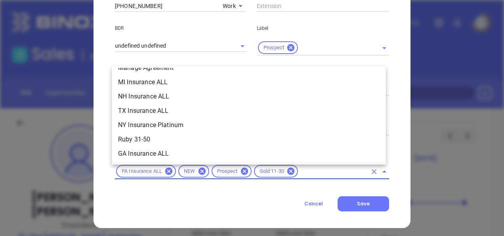
scroll to position [3536, 0]
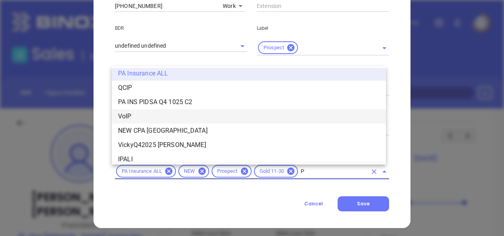
type input "PA"
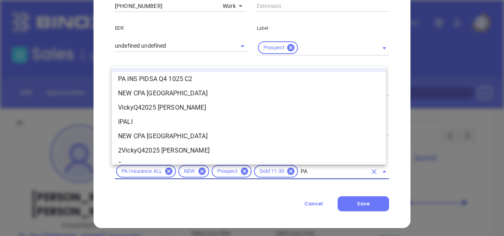
scroll to position [535, 0]
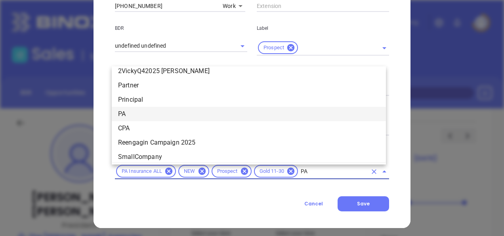
click at [133, 117] on li "PA" at bounding box center [249, 114] width 274 height 14
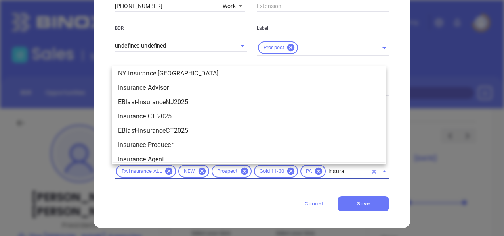
scroll to position [533, 0]
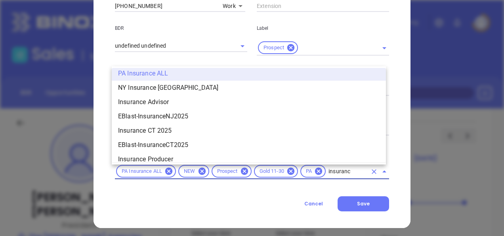
type input "insurance"
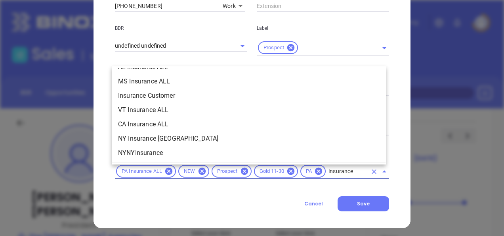
scroll to position [317, 0]
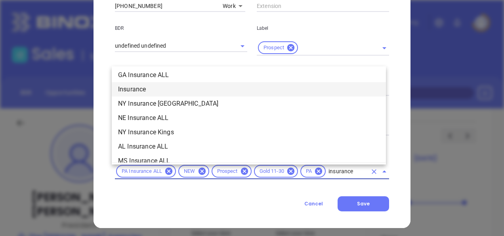
click at [161, 89] on li "Insurance" at bounding box center [249, 89] width 274 height 14
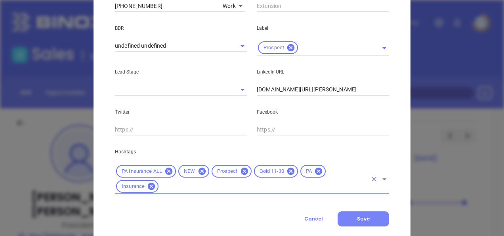
click at [357, 218] on span "Save" at bounding box center [363, 218] width 13 height 7
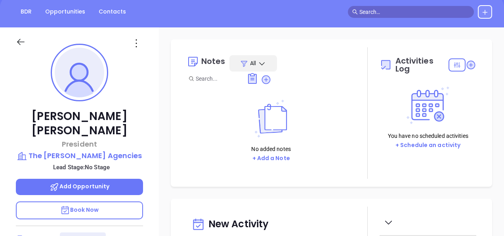
scroll to position [71, 0]
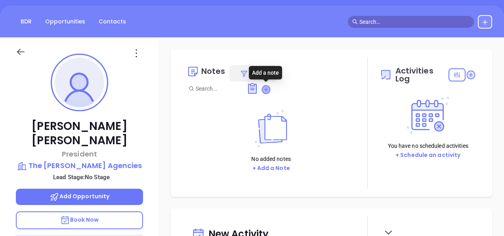
click at [268, 91] on icon at bounding box center [266, 89] width 8 height 8
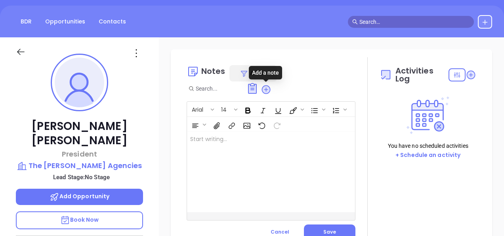
click at [213, 148] on div at bounding box center [265, 172] width 157 height 80
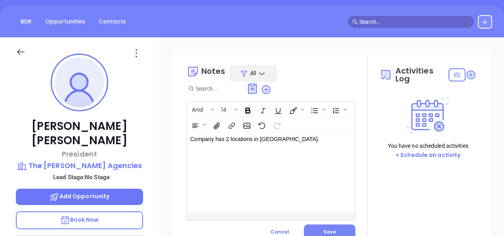
click at [334, 230] on button "Save" at bounding box center [330, 231] width 52 height 15
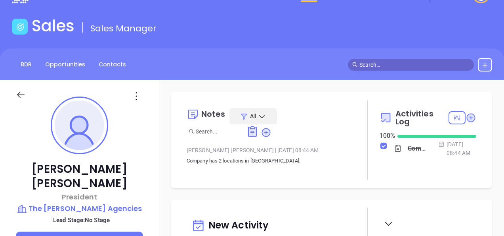
scroll to position [0, 0]
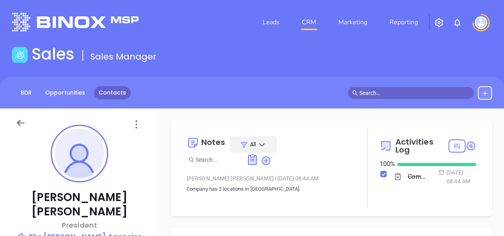
click at [94, 95] on link "Contacts" at bounding box center [112, 92] width 37 height 13
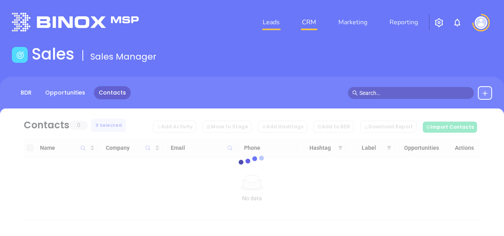
click at [273, 21] on link "Leads" at bounding box center [271, 22] width 23 height 16
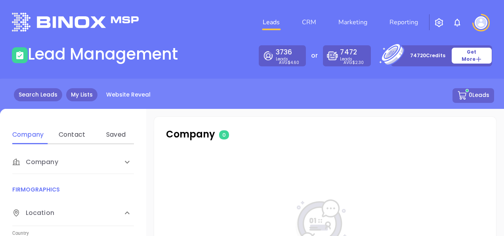
click at [77, 94] on link "My Lists" at bounding box center [81, 94] width 31 height 13
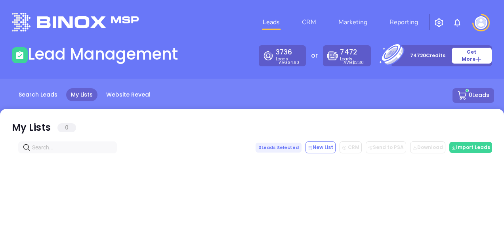
click at [83, 151] on span at bounding box center [67, 147] width 99 height 12
click at [82, 148] on input "text" at bounding box center [69, 147] width 74 height 9
paste input "[DOMAIN_NAME]"
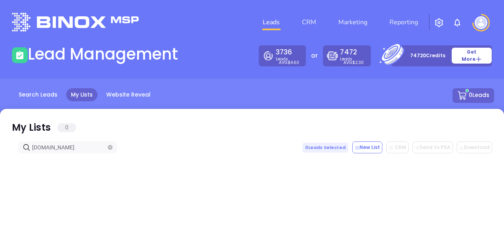
type input "[DOMAIN_NAME]"
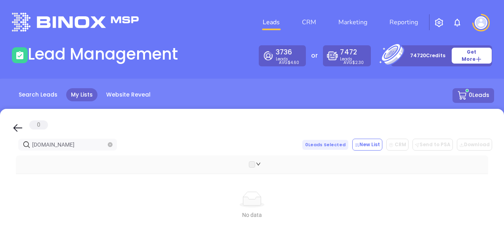
drag, startPoint x: 71, startPoint y: 142, endPoint x: 3, endPoint y: 163, distance: 70.9
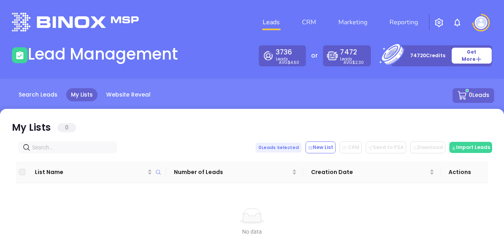
paste input "[DOMAIN_NAME]"
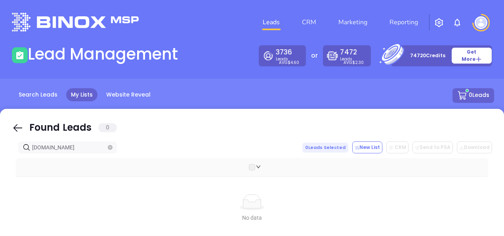
type input "[DOMAIN_NAME]"
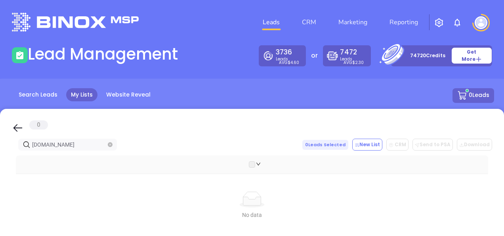
click at [107, 144] on span "[DOMAIN_NAME]" at bounding box center [67, 144] width 99 height 12
click at [109, 144] on icon "close-circle" at bounding box center [110, 144] width 5 height 5
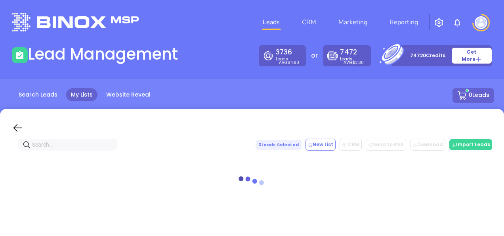
paste input "[DOMAIN_NAME]"
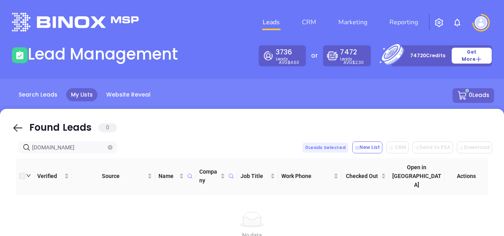
type input "[DOMAIN_NAME]"
